Goal: Find specific page/section: Find specific page/section

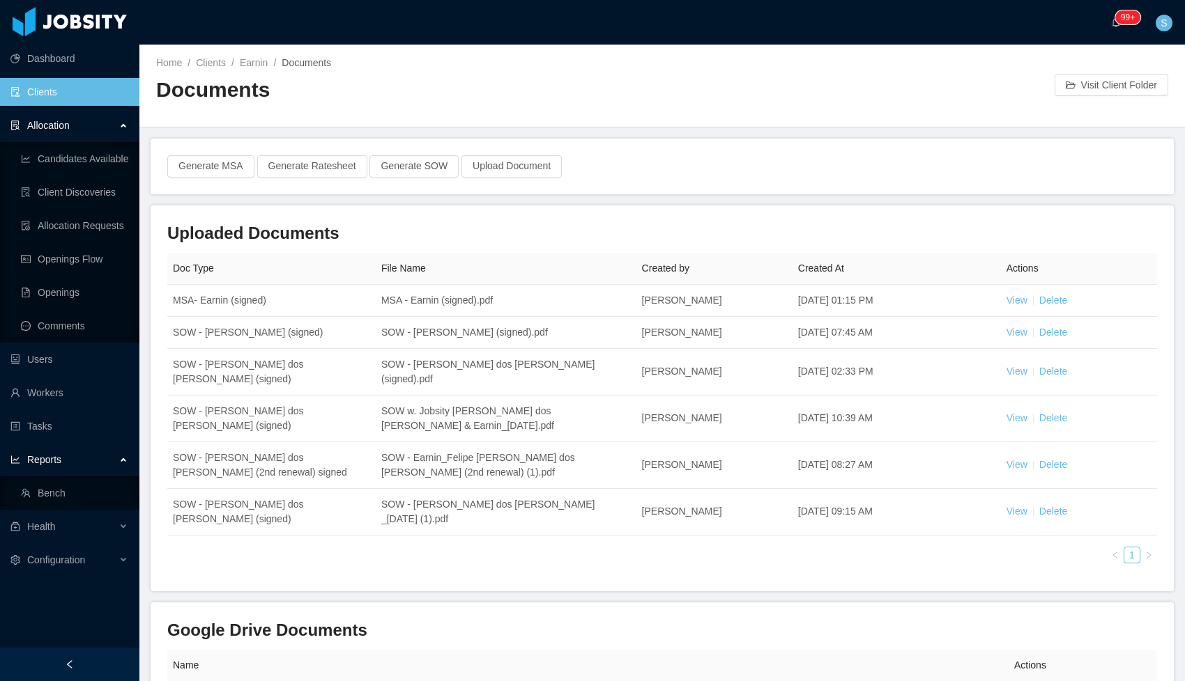
click at [39, 100] on link "Clients" at bounding box center [69, 92] width 118 height 28
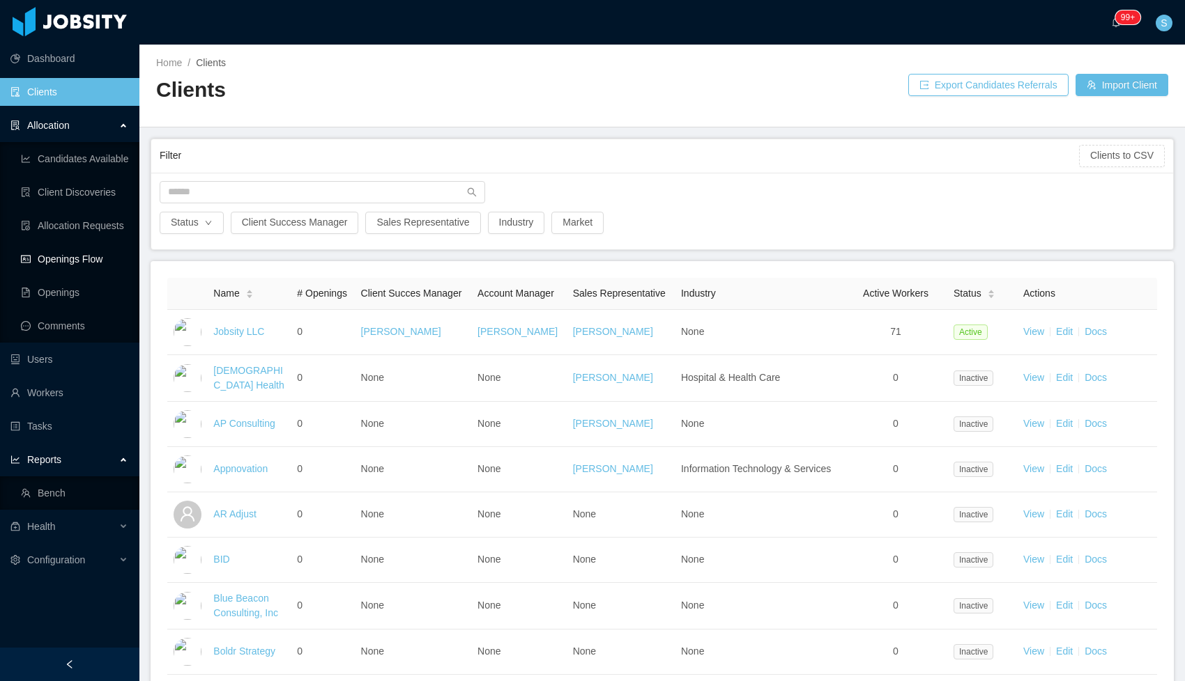
click at [91, 259] on link "Openings Flow" at bounding box center [74, 259] width 107 height 28
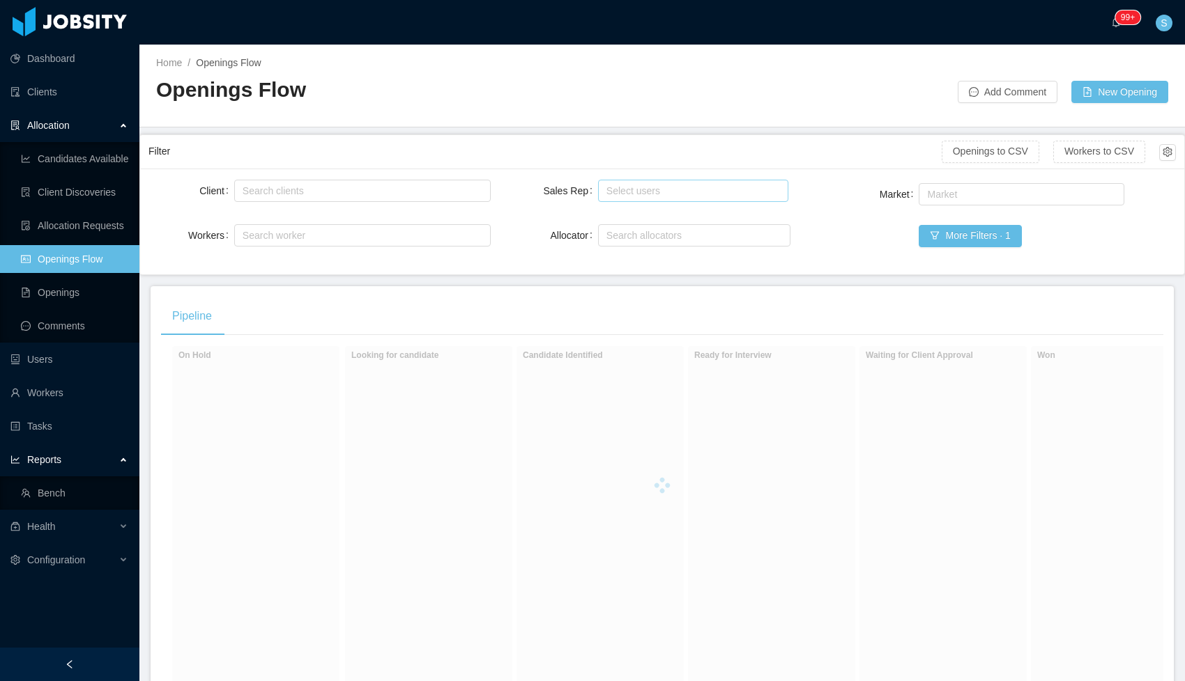
click at [645, 194] on div "Select users" at bounding box center [690, 191] width 168 height 14
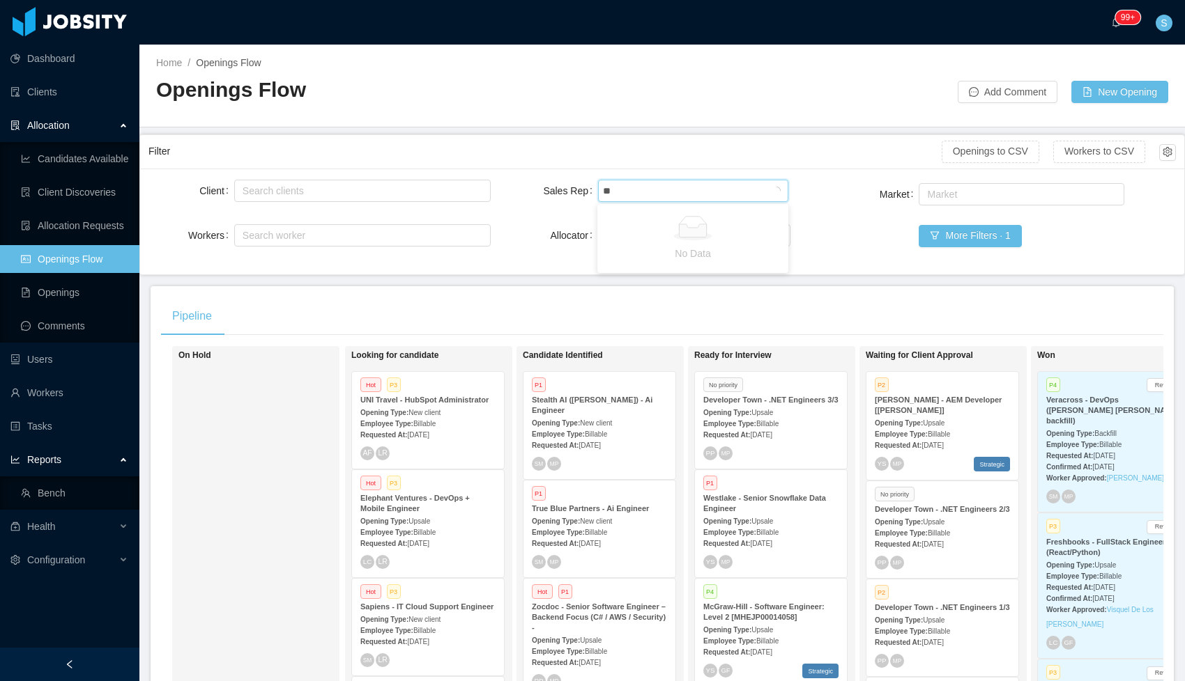
type input "***"
click at [660, 218] on li "[PERSON_NAME]" at bounding box center [692, 218] width 191 height 22
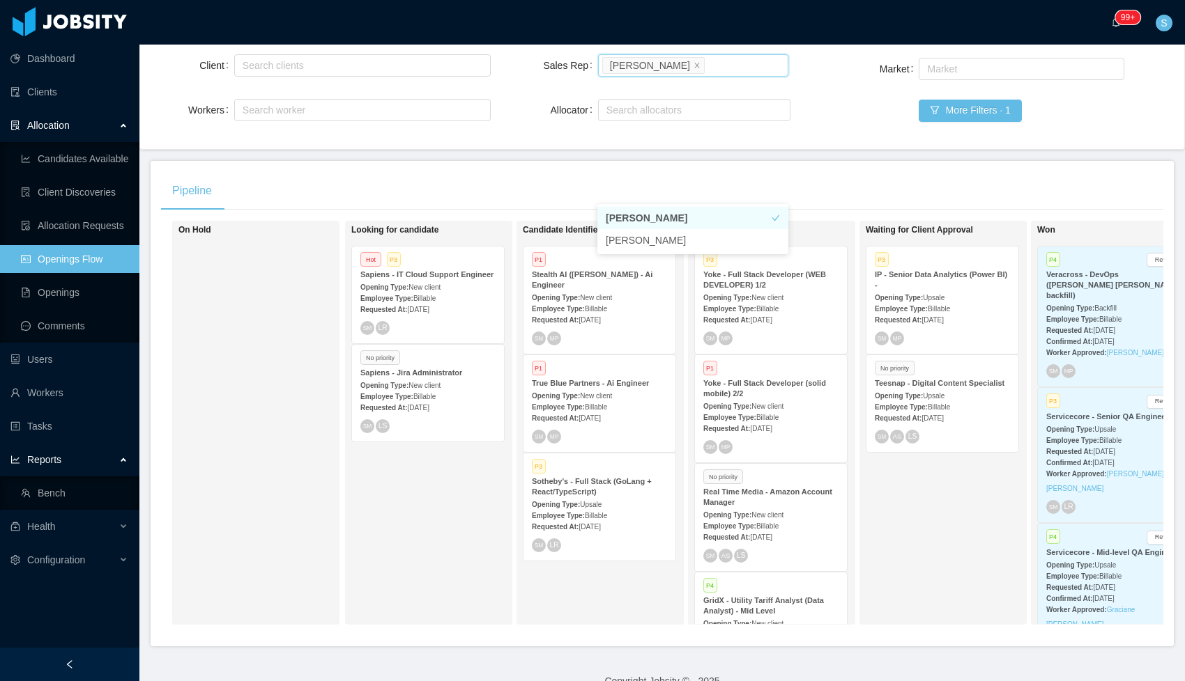
scroll to position [149, 0]
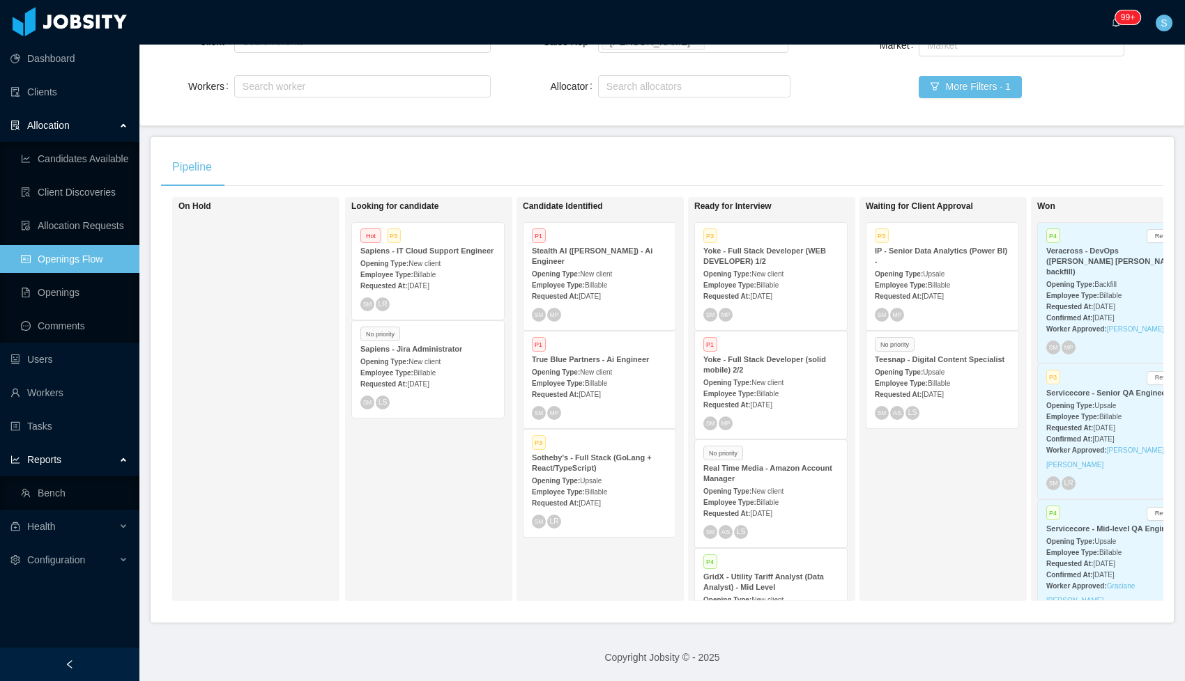
click at [924, 541] on div "Waiting for Client Approval P3 IP - Senior Data Analytics (Power BI) - Opening …" at bounding box center [962, 399] width 195 height 392
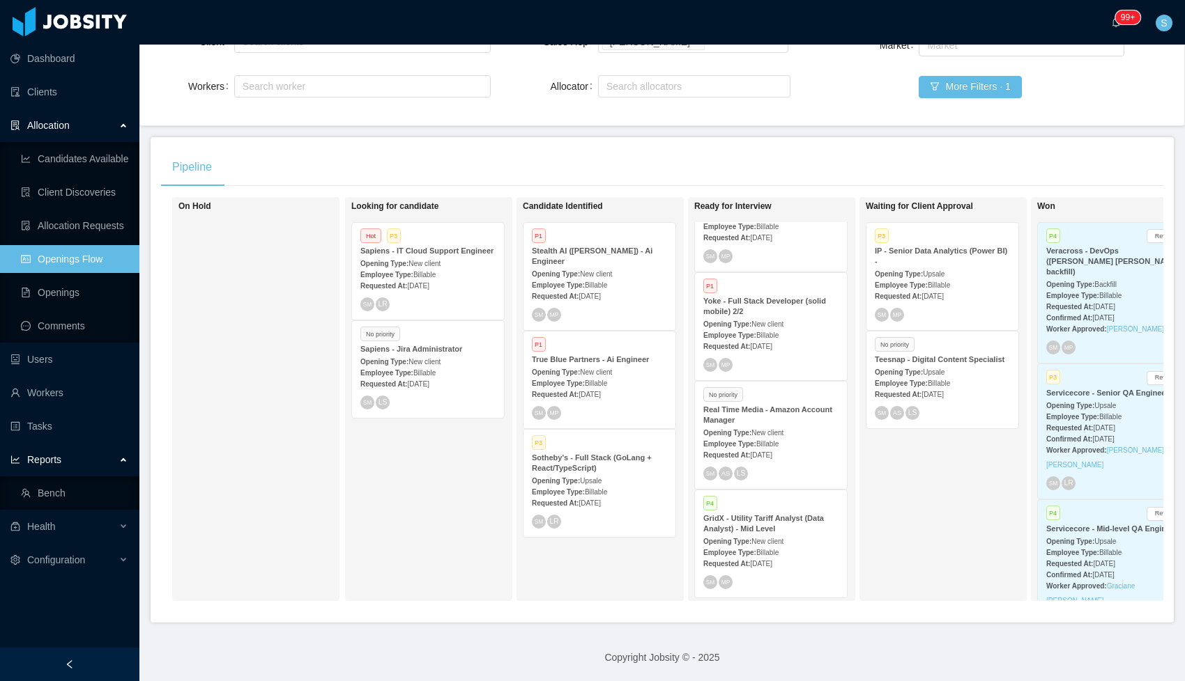
scroll to position [63, 0]
